Goal: Task Accomplishment & Management: Manage account settings

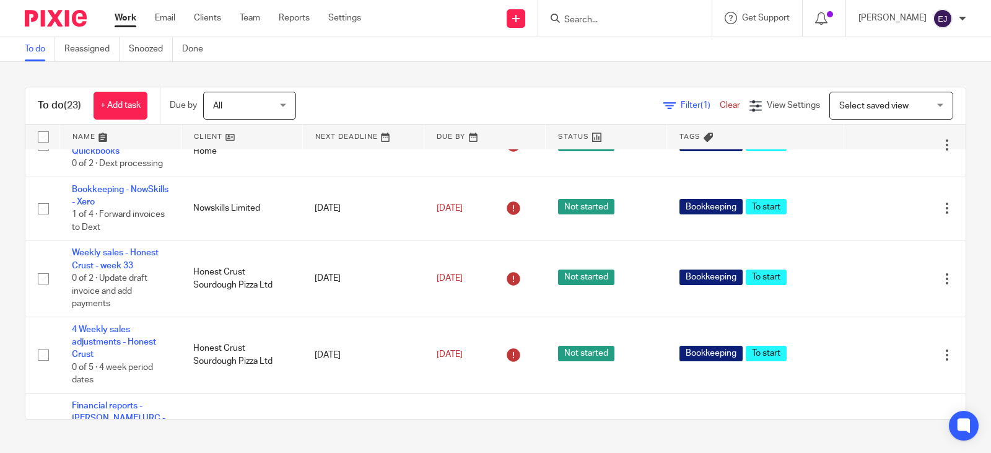
scroll to position [929, 0]
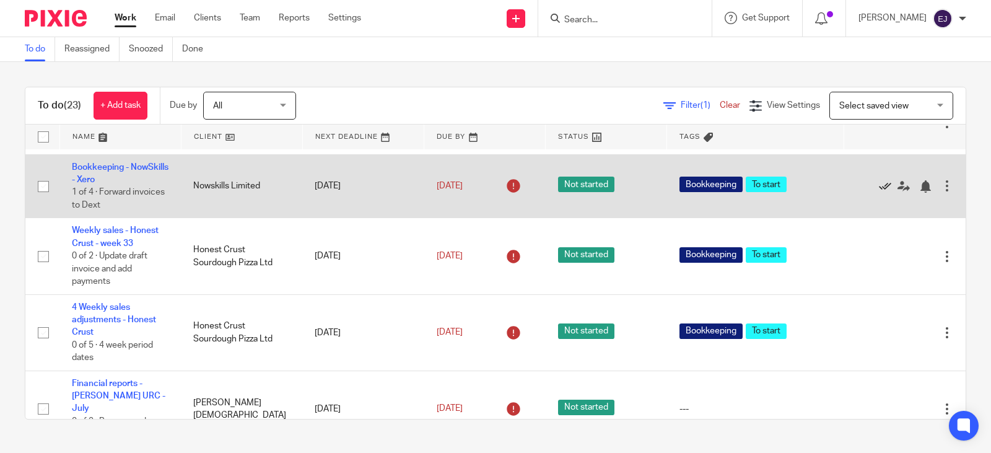
click at [879, 193] on icon at bounding box center [885, 186] width 12 height 12
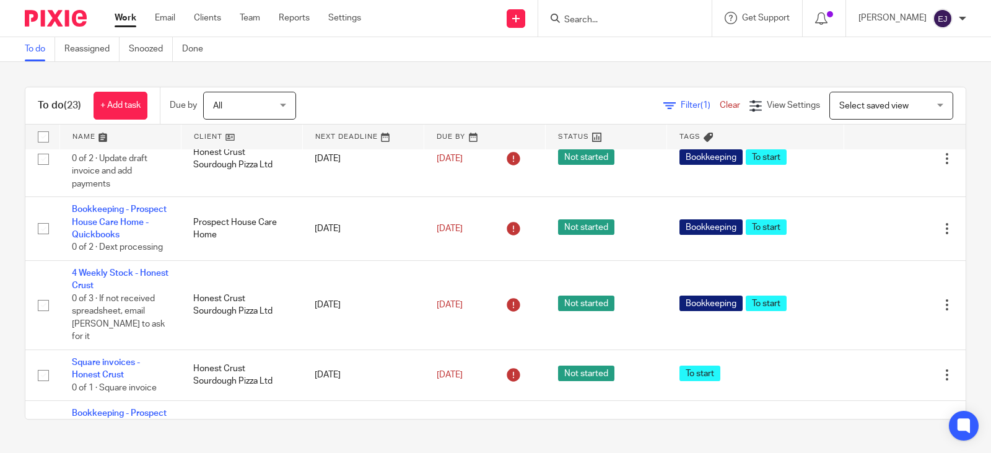
scroll to position [557, 0]
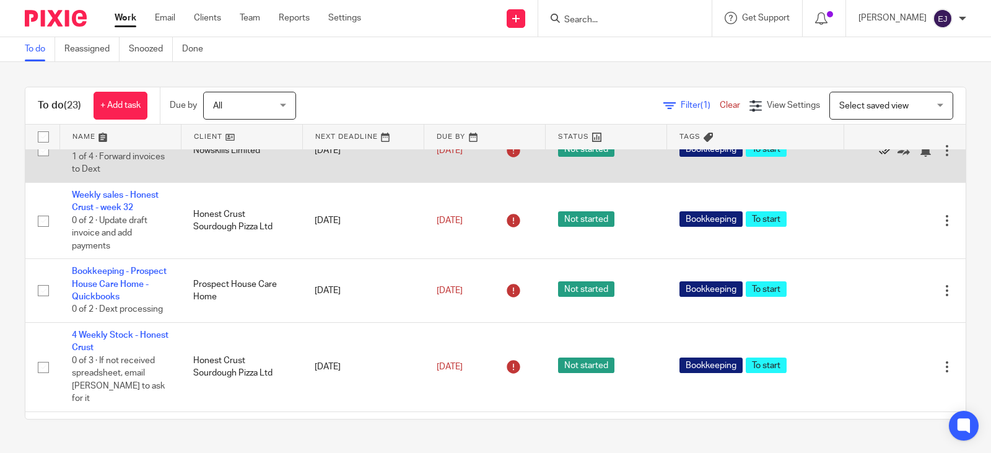
click at [879, 157] on icon at bounding box center [885, 150] width 12 height 12
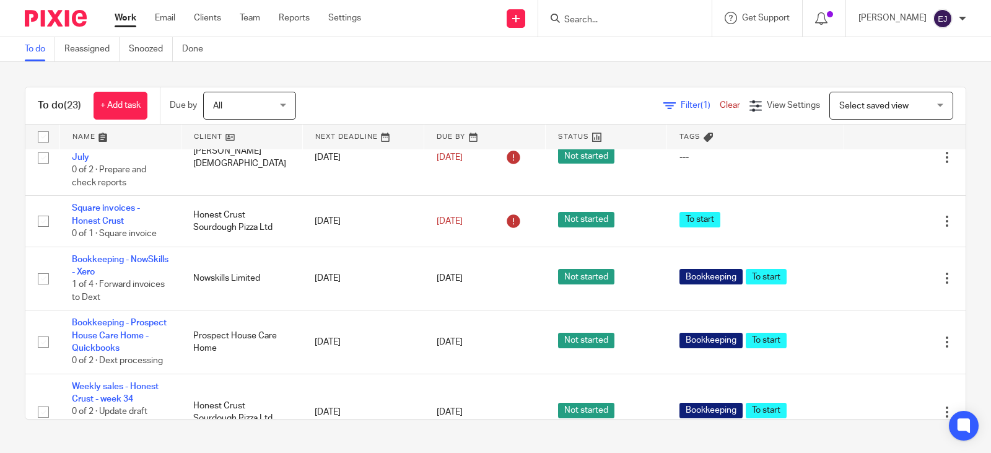
scroll to position [1115, 0]
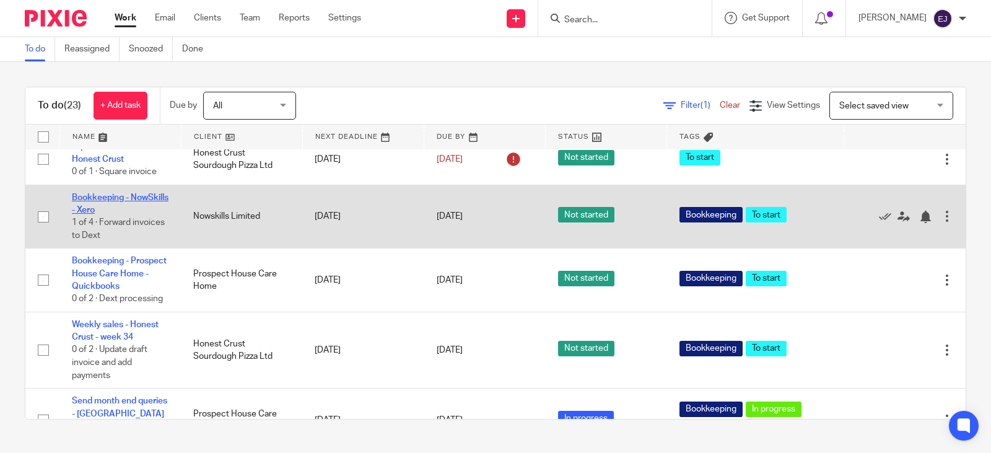
click at [110, 214] on link "Bookkeeping - NowSkills - Xero" at bounding box center [120, 203] width 97 height 21
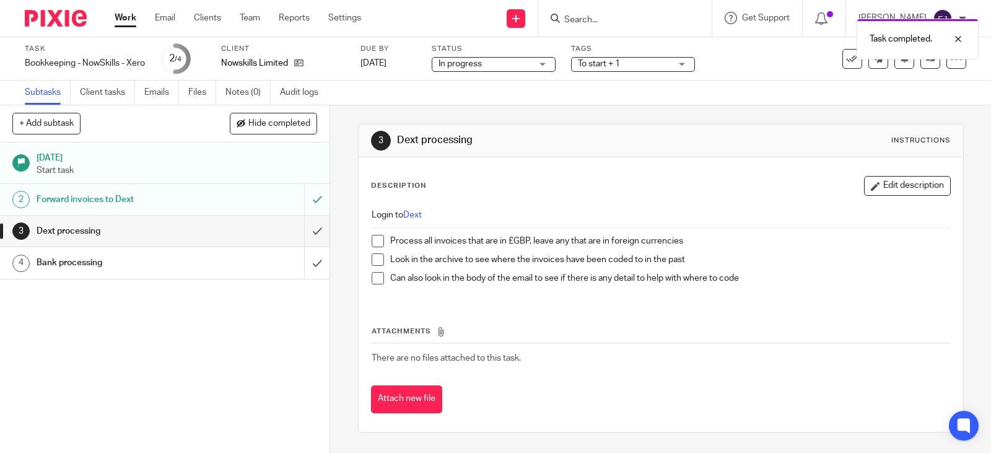
click at [588, 68] on span "To start + 1" at bounding box center [599, 63] width 42 height 9
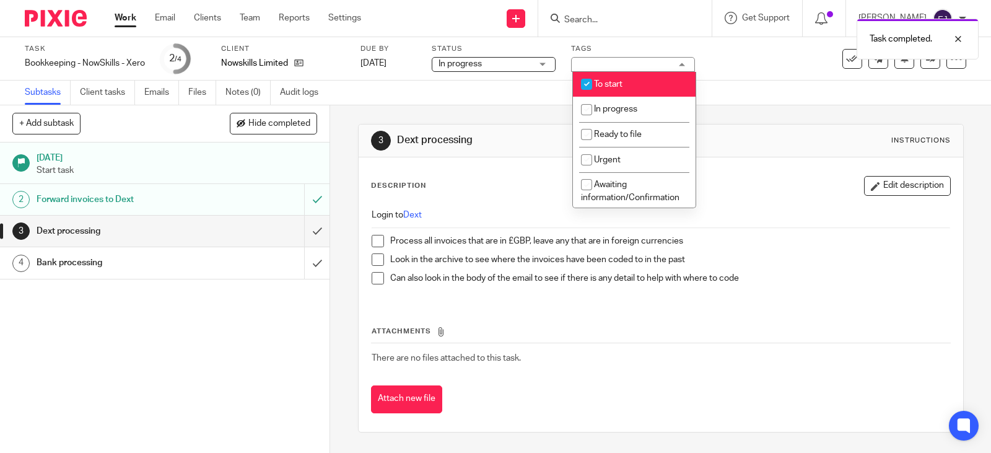
click at [590, 74] on input "checkbox" at bounding box center [587, 84] width 24 height 24
checkbox input "false"
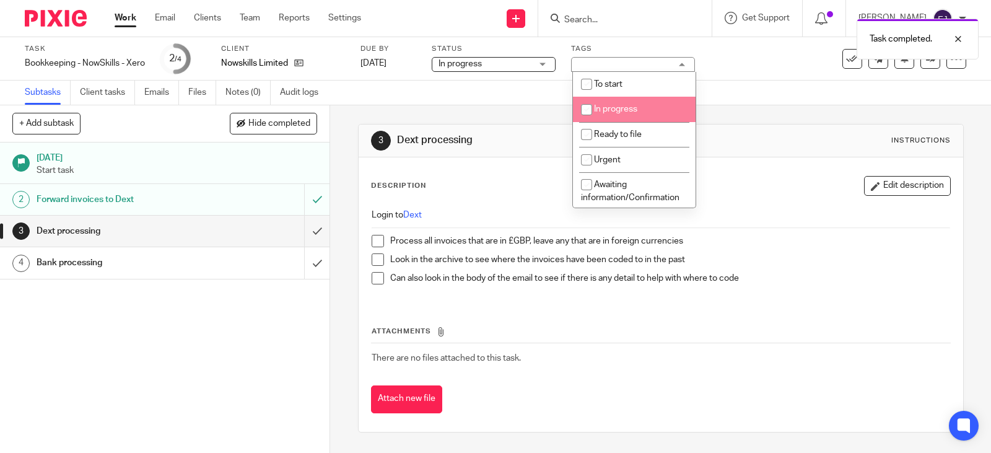
click at [594, 97] on li "In progress" at bounding box center [634, 109] width 123 height 25
checkbox input "true"
click at [734, 116] on div "3 Dext processing Instructions Description Edit description Login to Dext Proce…" at bounding box center [661, 278] width 606 height 346
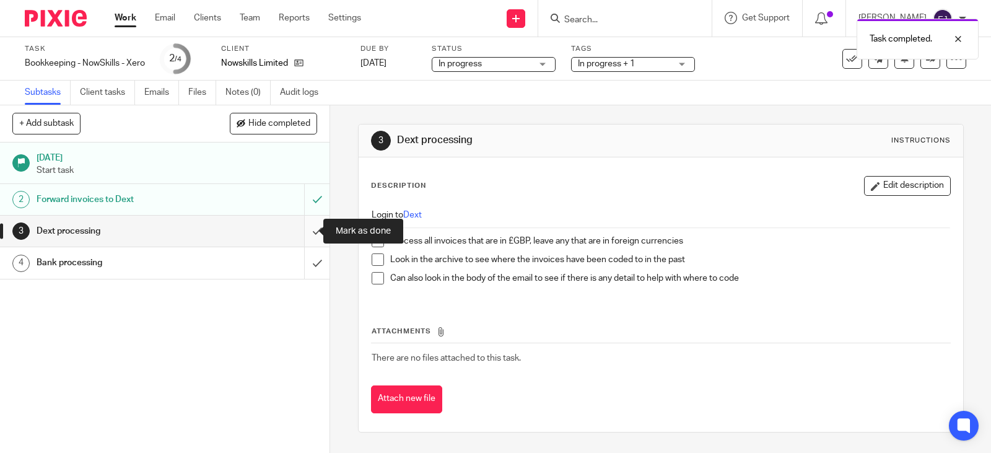
click at [311, 226] on input "submit" at bounding box center [164, 231] width 329 height 31
